Goal: Transaction & Acquisition: Book appointment/travel/reservation

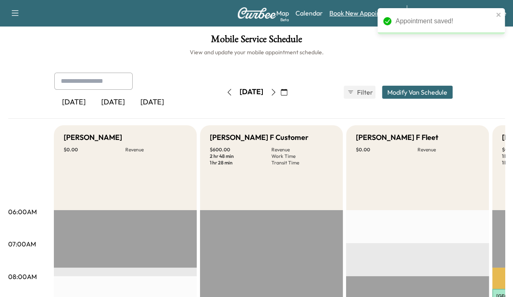
click at [364, 15] on link "Book New Appointment" at bounding box center [363, 13] width 69 height 10
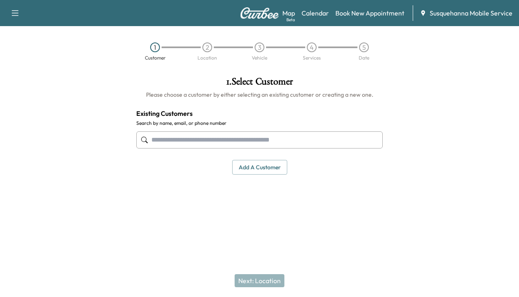
click at [273, 140] on input "text" at bounding box center [259, 139] width 247 height 17
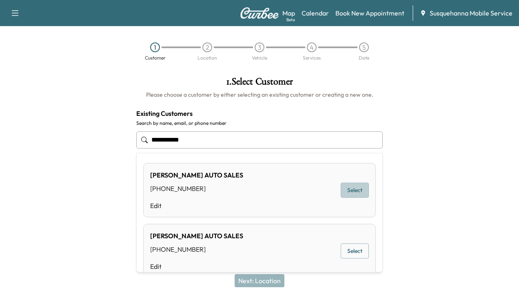
click at [350, 189] on button "Select" at bounding box center [355, 190] width 28 height 15
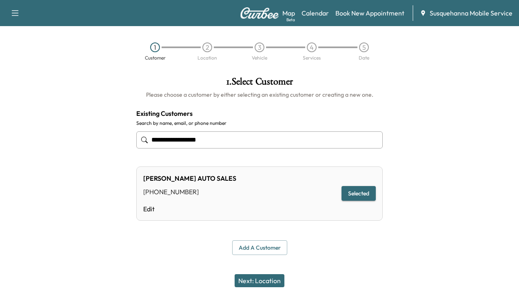
type input "**********"
click at [244, 282] on button "Next: Location" at bounding box center [260, 280] width 50 height 13
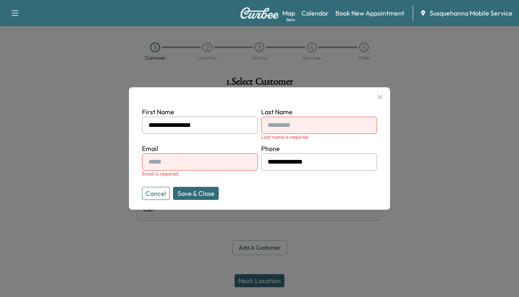
click at [287, 126] on input "text" at bounding box center [319, 125] width 116 height 17
type input "***"
click at [194, 158] on input "text" at bounding box center [200, 161] width 116 height 17
type input "**********"
click at [185, 195] on button "Save & Close" at bounding box center [196, 193] width 46 height 13
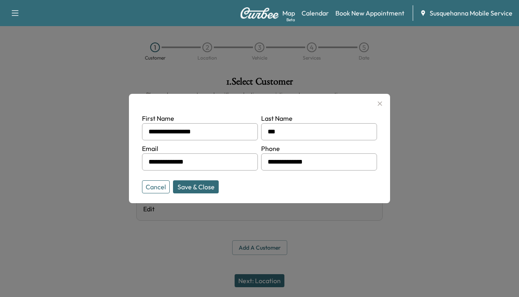
type input "**********"
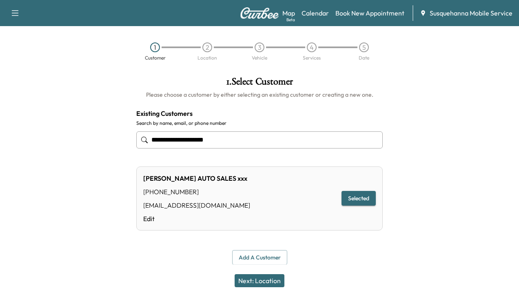
click at [264, 279] on button "Next: Location" at bounding box center [260, 280] width 50 height 13
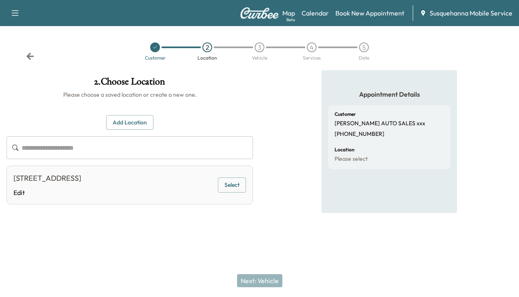
click at [228, 184] on button "Select" at bounding box center [232, 185] width 28 height 15
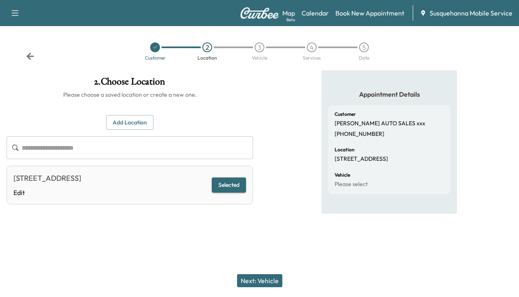
click at [248, 273] on div "Next: Vehicle" at bounding box center [259, 280] width 519 height 33
click at [249, 279] on button "Next: Vehicle" at bounding box center [259, 280] width 45 height 13
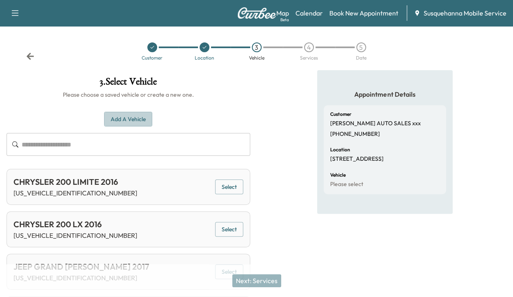
click at [122, 116] on button "Add a Vehicle" at bounding box center [128, 119] width 48 height 15
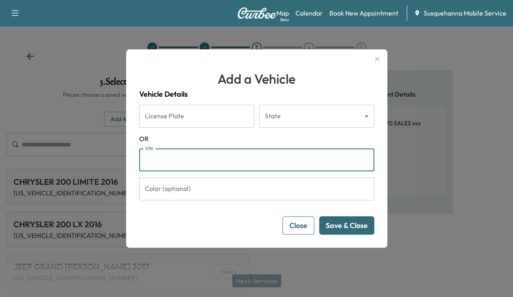
click at [158, 158] on input "VIN" at bounding box center [256, 160] width 235 height 23
type input "**********"
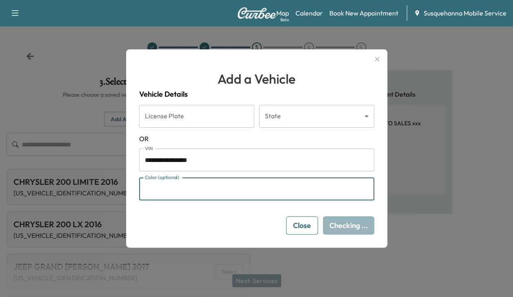
click at [178, 190] on input "Color (optional)" at bounding box center [256, 189] width 235 height 23
type input "*****"
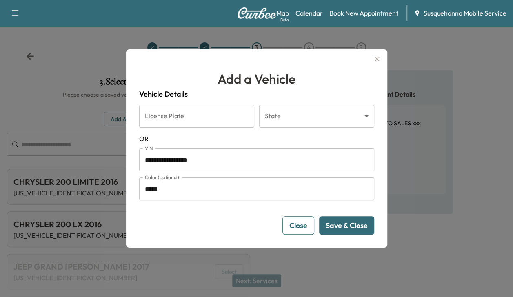
click at [340, 222] on button "Save & Close" at bounding box center [346, 225] width 55 height 18
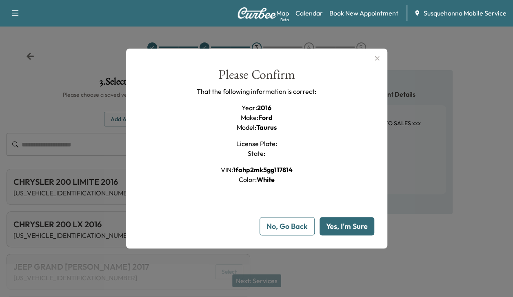
click at [340, 222] on button "Yes, I'm Sure" at bounding box center [347, 226] width 55 height 18
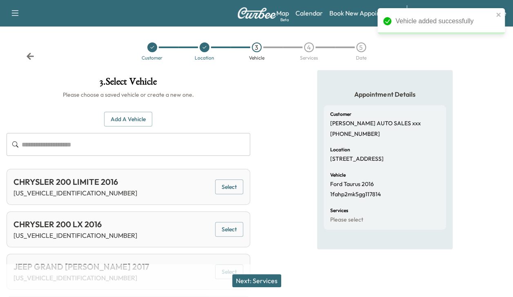
click at [272, 279] on button "Next: Services" at bounding box center [256, 280] width 49 height 13
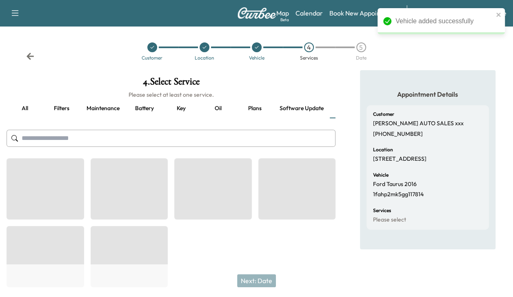
scroll to position [0, 31]
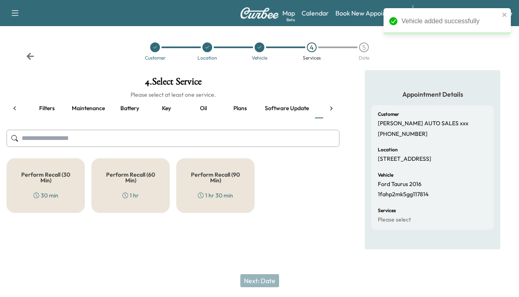
click at [54, 180] on h5 "Perform Recall (30 Min)" at bounding box center [45, 177] width 51 height 11
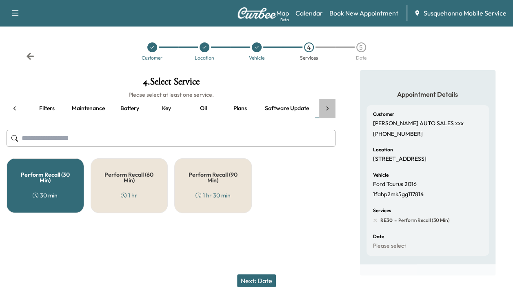
click at [329, 107] on icon at bounding box center [327, 108] width 8 height 8
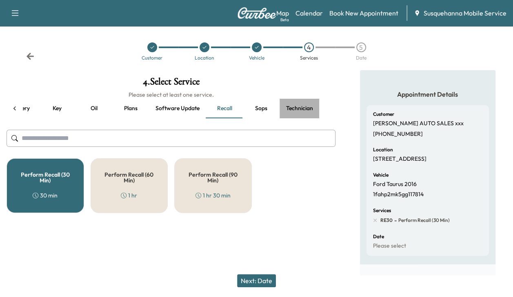
click at [299, 108] on button "Technician" at bounding box center [300, 109] width 40 height 20
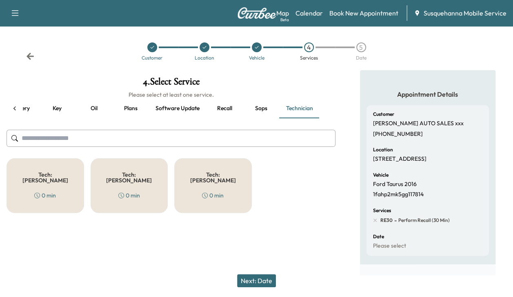
click at [81, 173] on div "Tech: Colton M 0 min" at bounding box center [46, 185] width 78 height 55
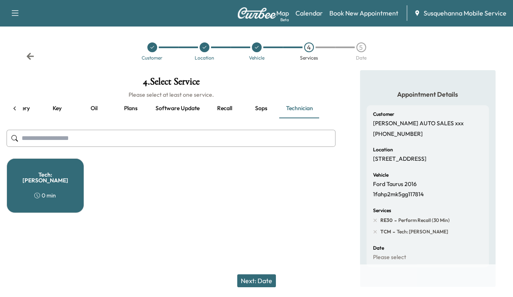
click at [260, 278] on button "Next: Date" at bounding box center [256, 280] width 39 height 13
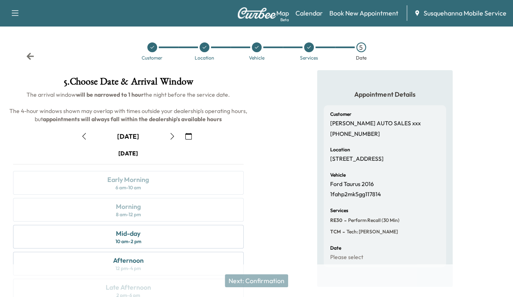
click at [174, 135] on icon "button" at bounding box center [172, 136] width 7 height 7
click at [156, 208] on div "Morning 8 am - 12 pm" at bounding box center [128, 210] width 231 height 24
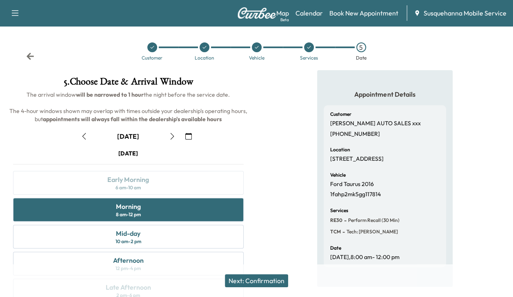
click at [262, 279] on button "Next: Confirmation" at bounding box center [256, 280] width 63 height 13
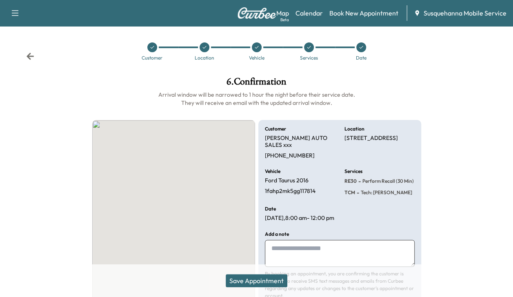
click at [262, 279] on button "Save Appointment" at bounding box center [257, 280] width 62 height 13
